Goal: Navigation & Orientation: Understand site structure

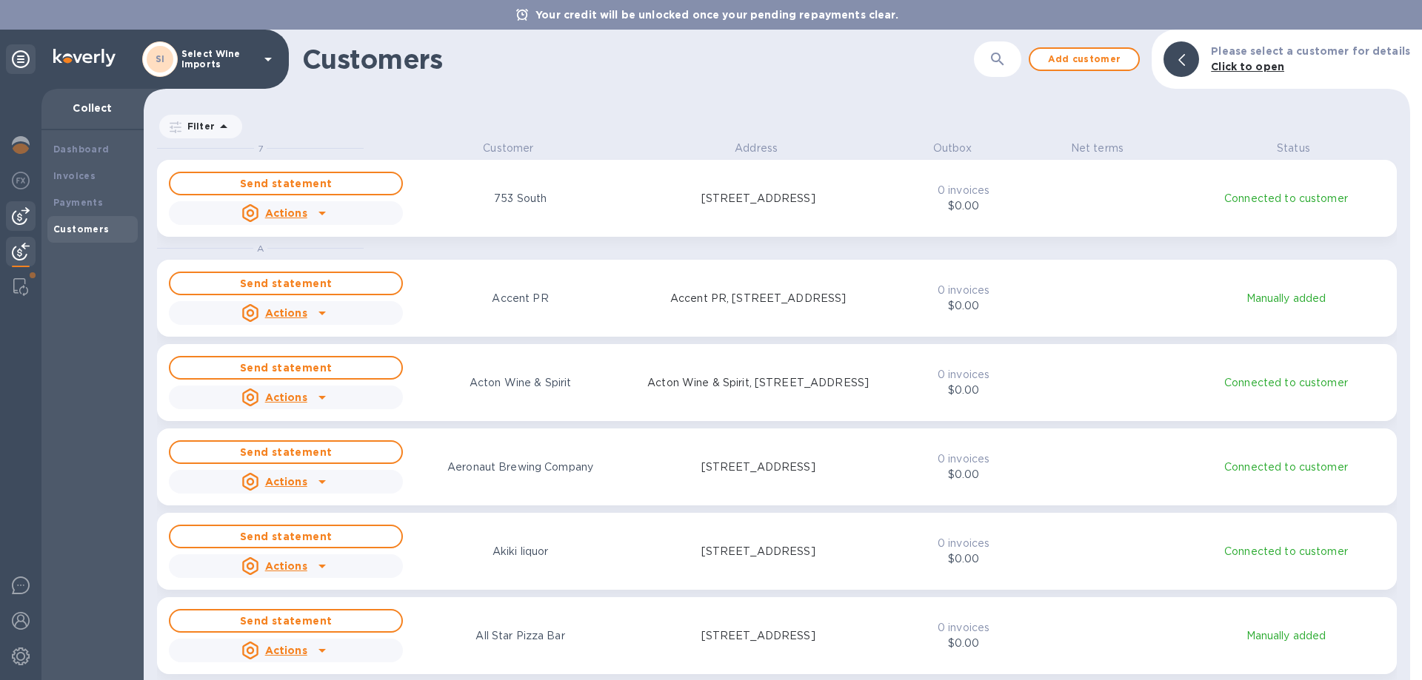
scroll to position [529, 1260]
click at [23, 208] on img at bounding box center [21, 216] width 18 height 18
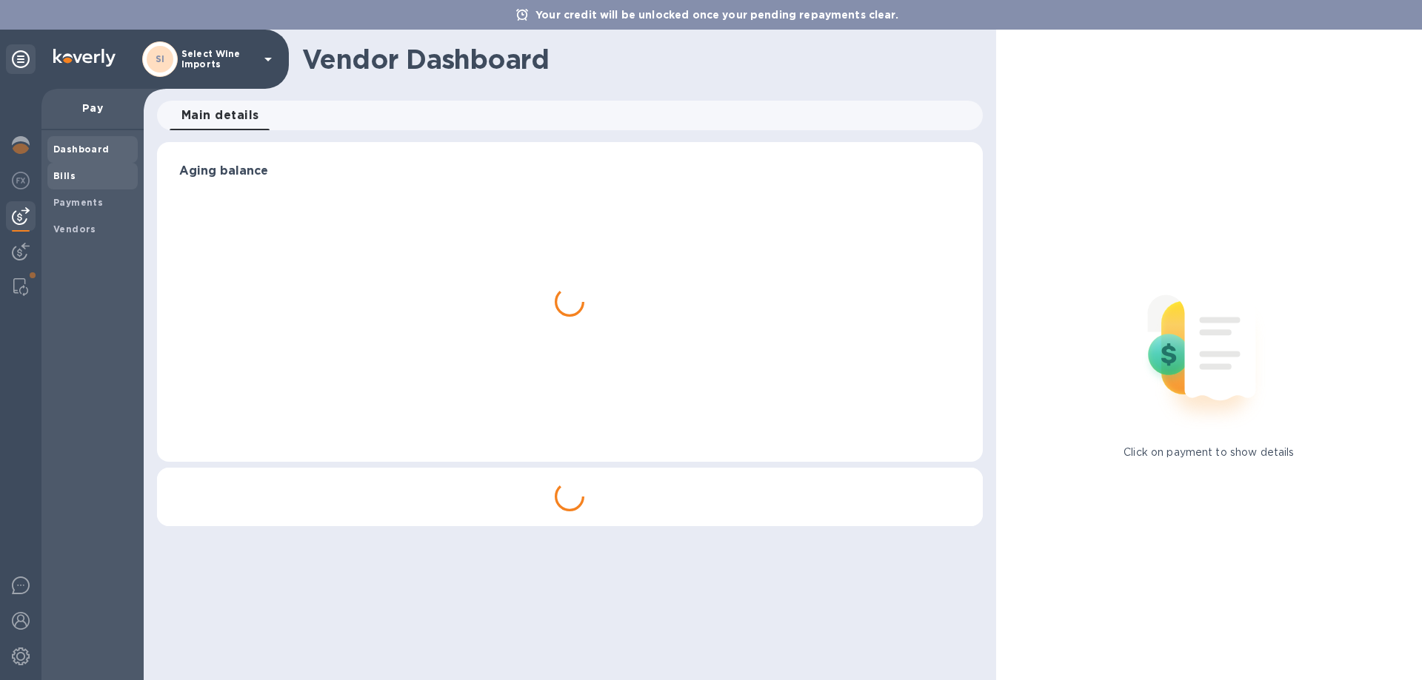
click at [61, 173] on b "Bills" at bounding box center [64, 175] width 22 height 11
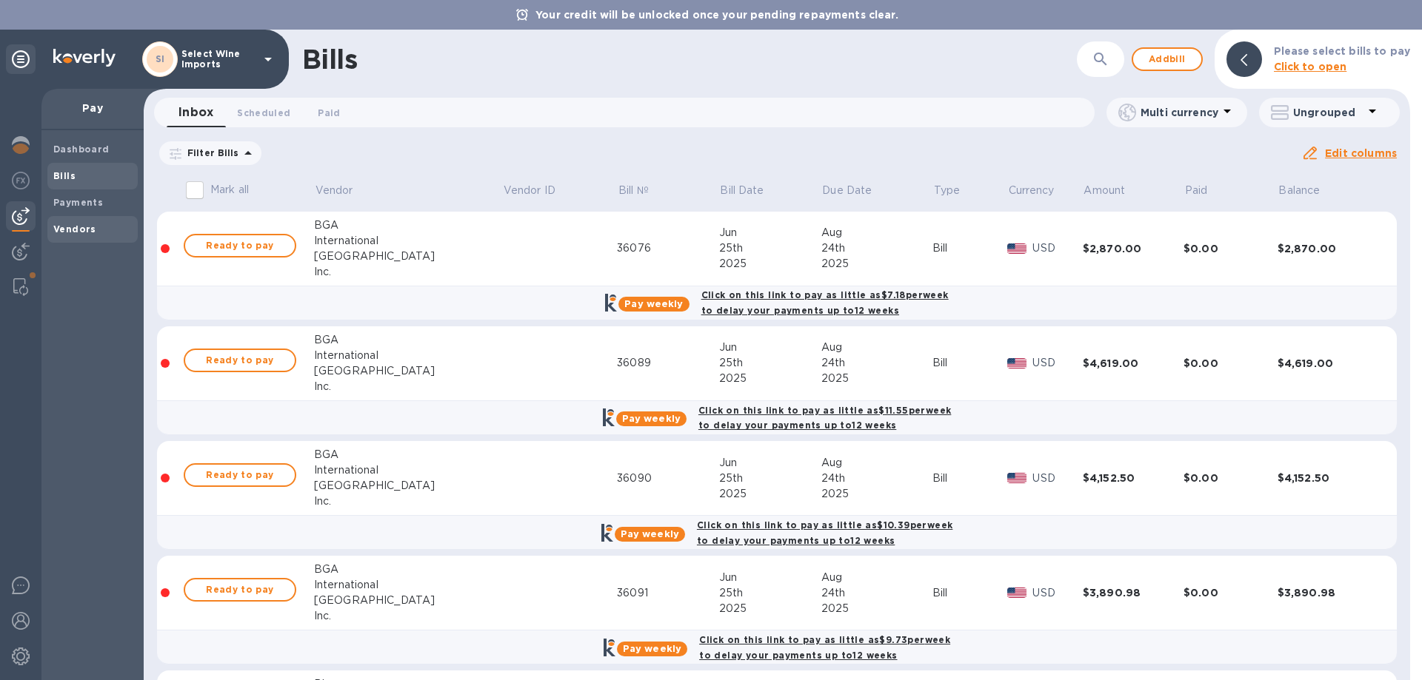
click at [72, 235] on span "Vendors" at bounding box center [74, 229] width 43 height 15
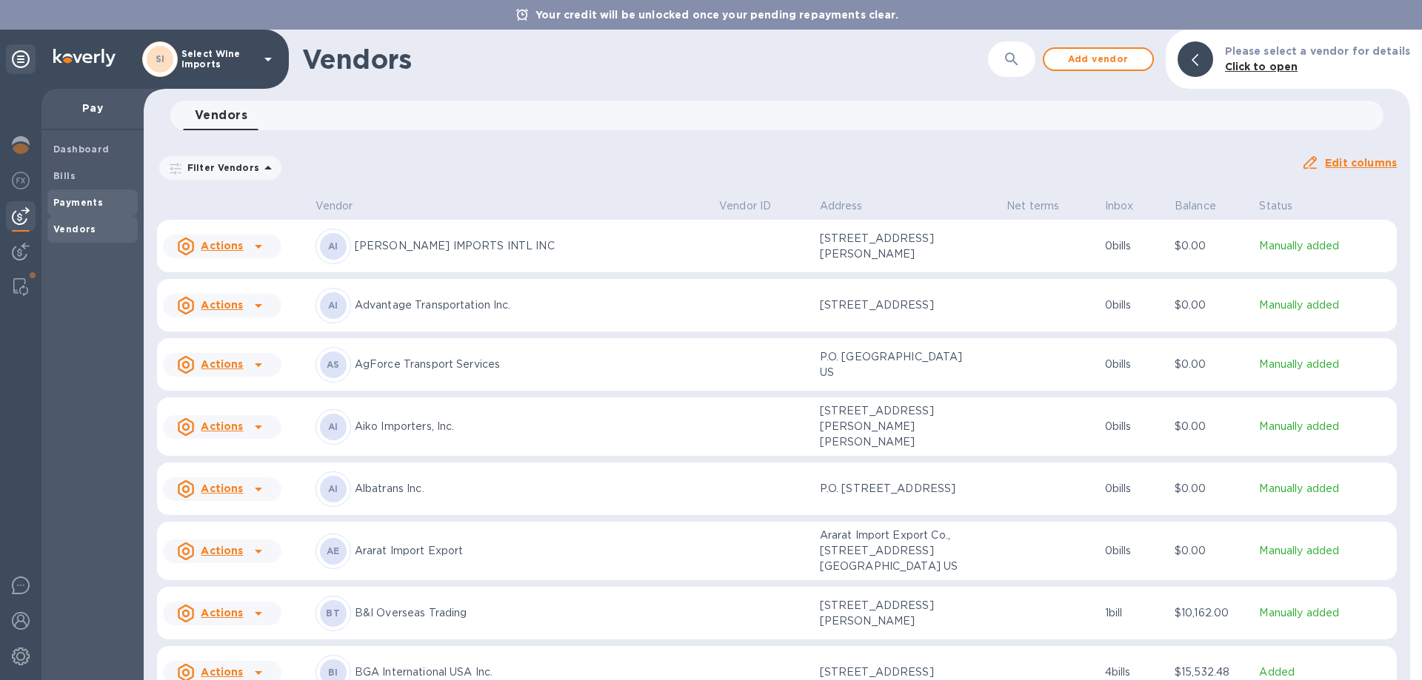
click at [64, 204] on b "Payments" at bounding box center [78, 202] width 50 height 11
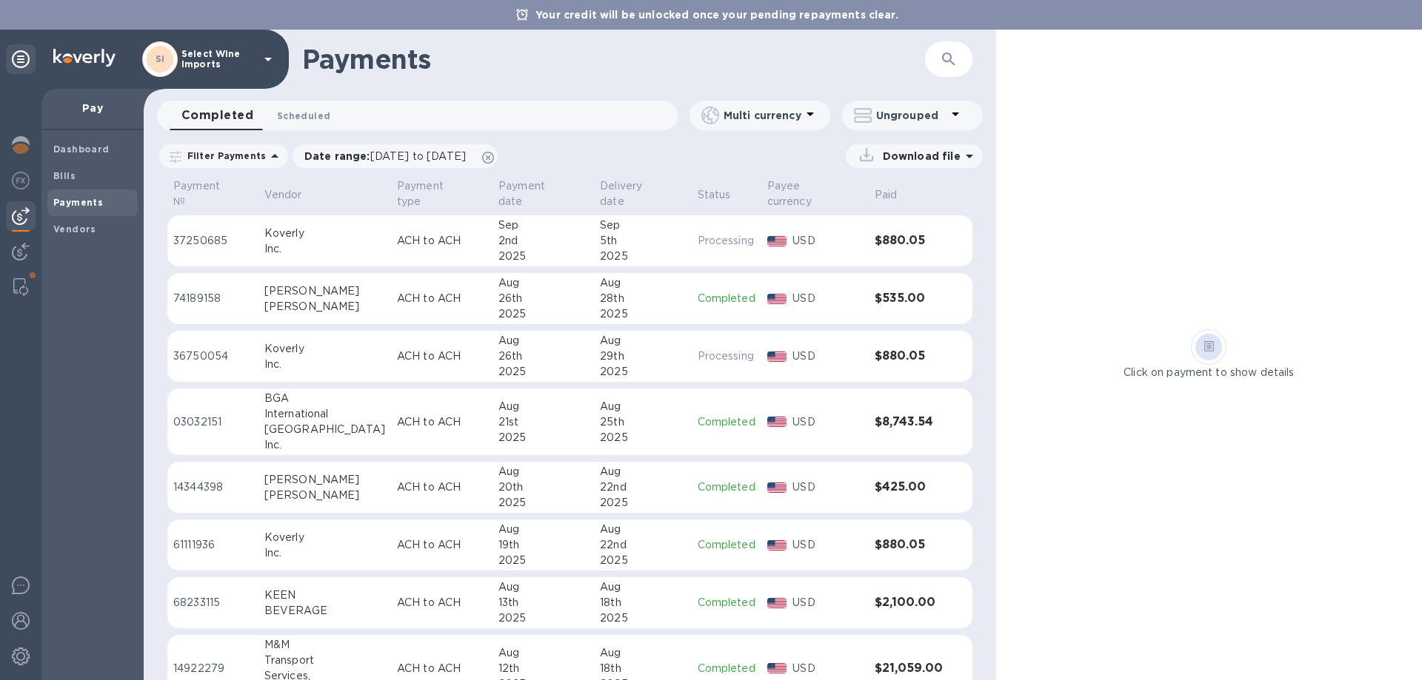
click at [313, 115] on span "Scheduled 0" at bounding box center [303, 116] width 53 height 16
